Goal: Subscribe to service/newsletter

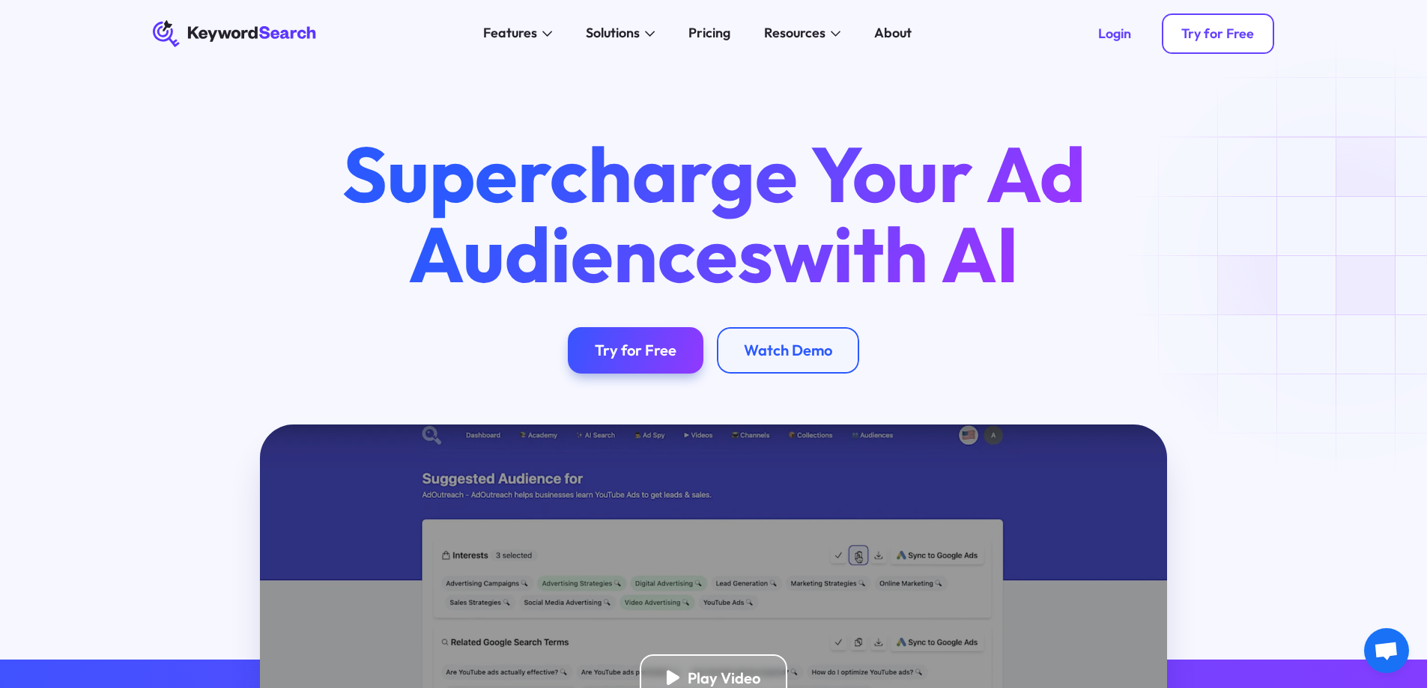
click at [1199, 47] on link "Try for Free" at bounding box center [1218, 33] width 113 height 40
